Goal: Information Seeking & Learning: Learn about a topic

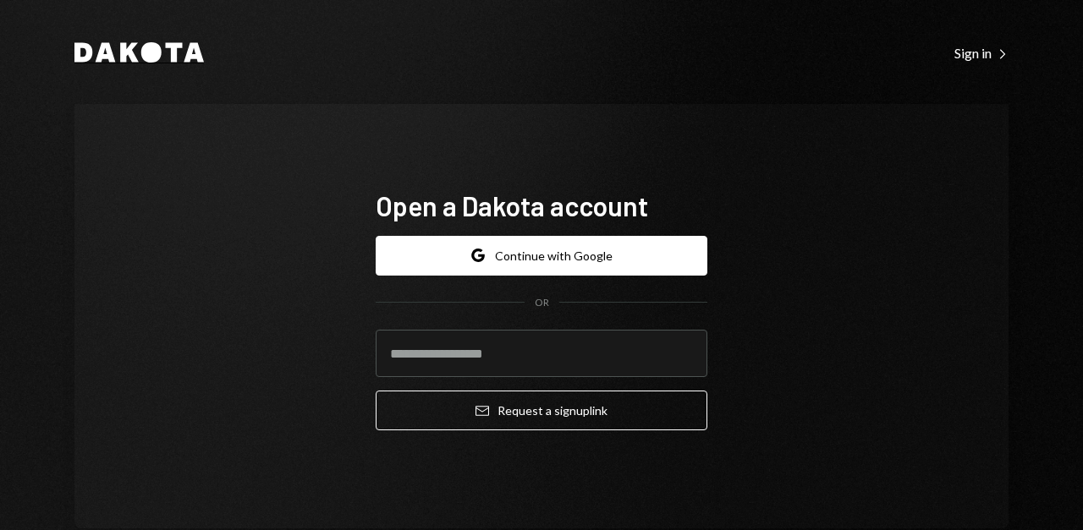
click at [135, 58] on icon "Dakota" at bounding box center [138, 52] width 129 height 20
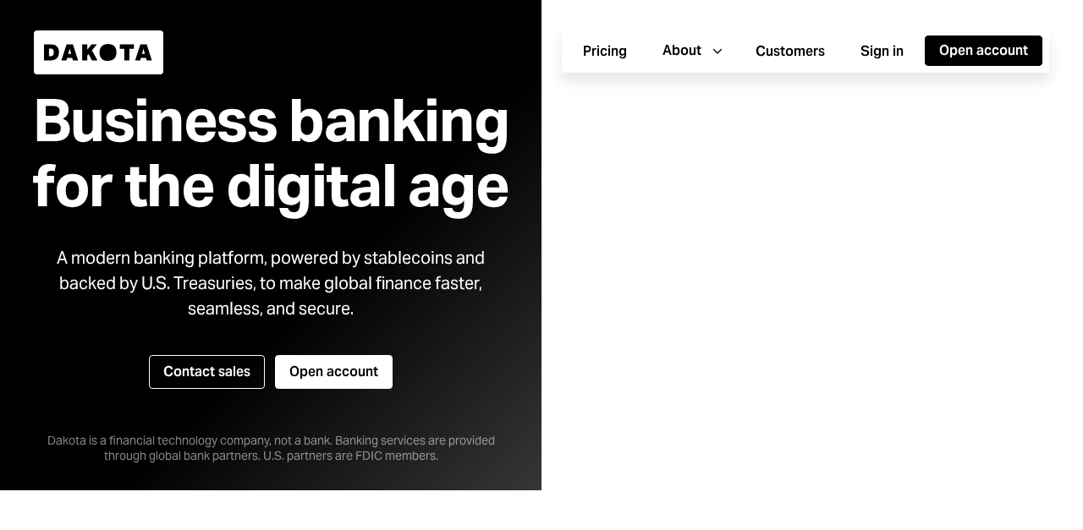
scroll to position [49, 0]
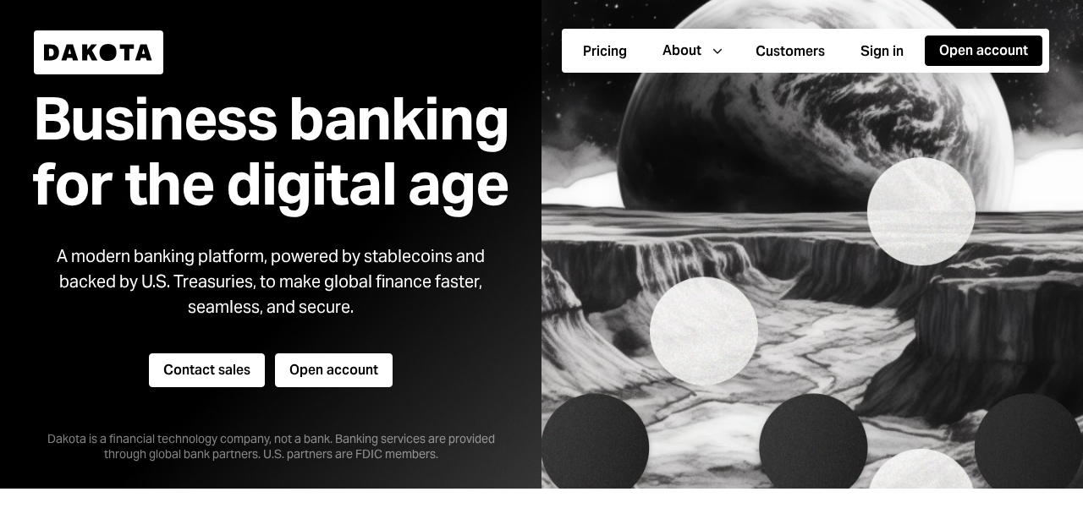
click at [223, 376] on button "Contact sales" at bounding box center [207, 371] width 116 height 34
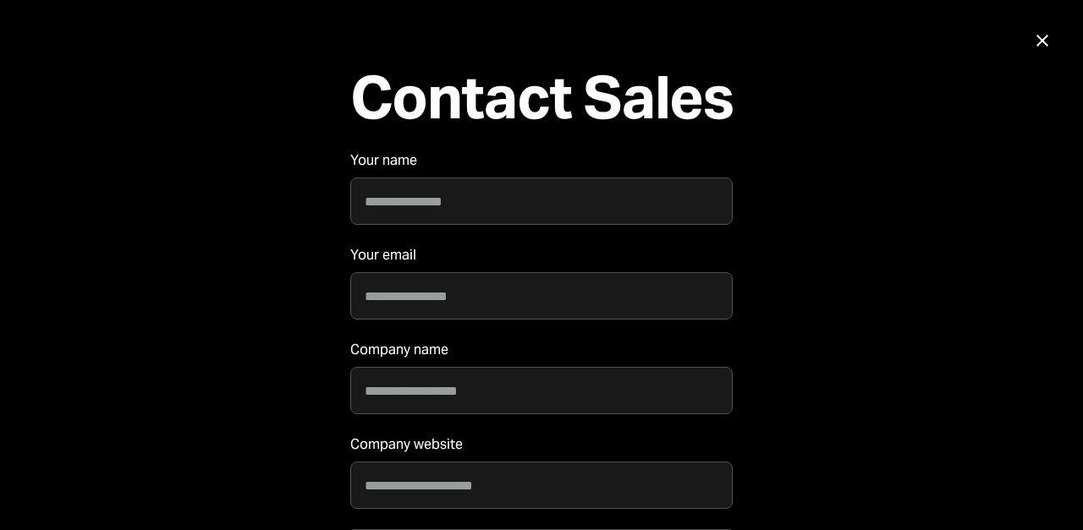
scroll to position [0, 0]
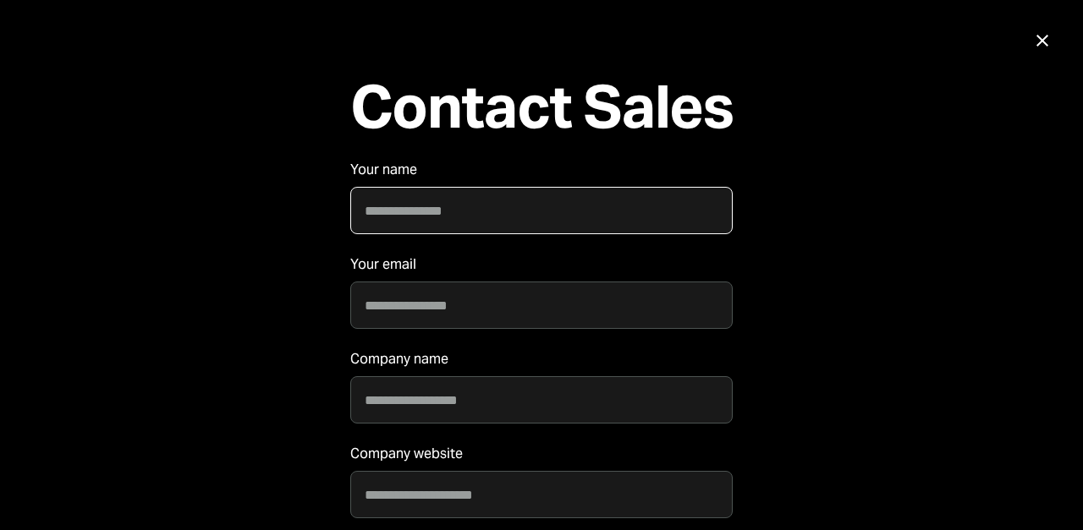
click at [458, 217] on input "Your name" at bounding box center [541, 210] width 383 height 47
click at [393, 314] on input "Your email" at bounding box center [541, 305] width 383 height 47
click at [820, 380] on div "Contact Sales Your name Your email Company name Company website Submit Close" at bounding box center [541, 265] width 1083 height 530
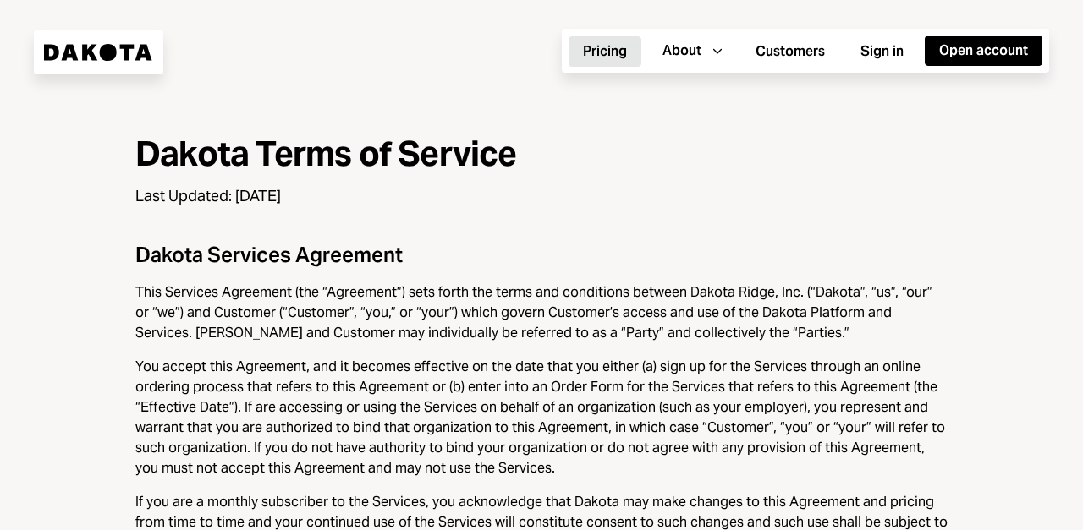
click at [604, 55] on button "Pricing" at bounding box center [604, 51] width 73 height 30
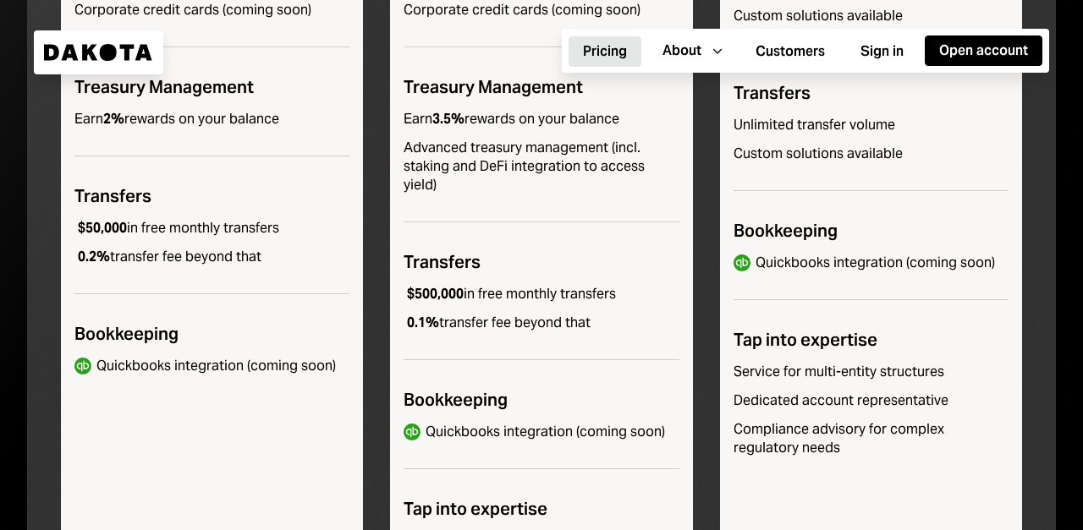
scroll to position [816, 0]
